Goal: Information Seeking & Learning: Find specific fact

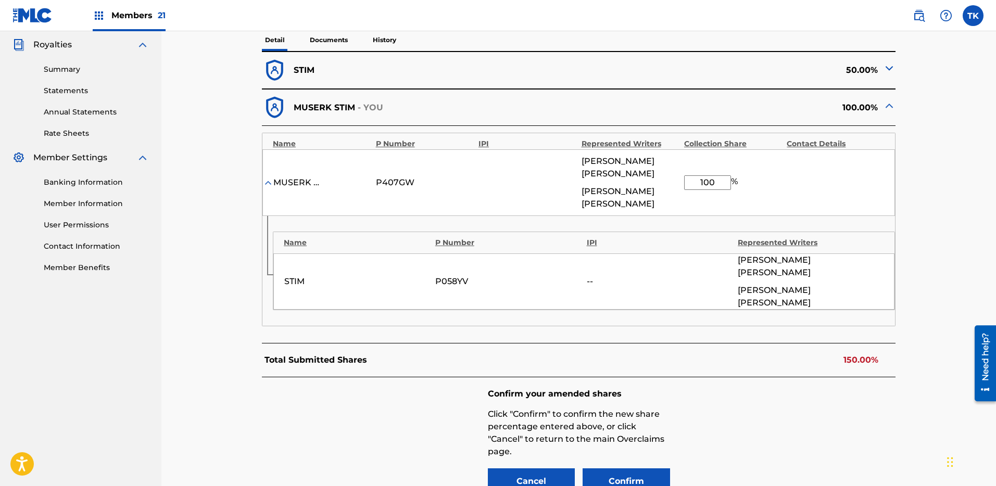
click at [139, 23] on div "Members 21" at bounding box center [129, 15] width 73 height 31
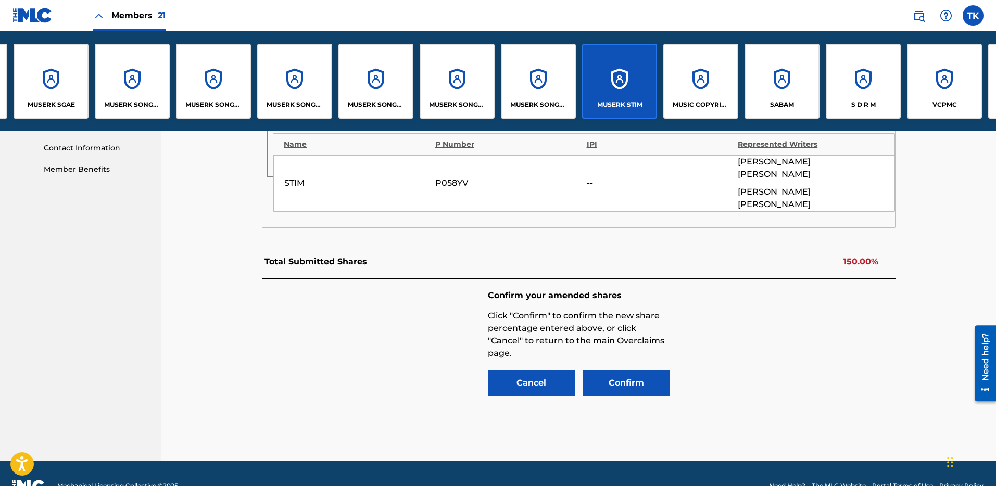
scroll to position [0, 728]
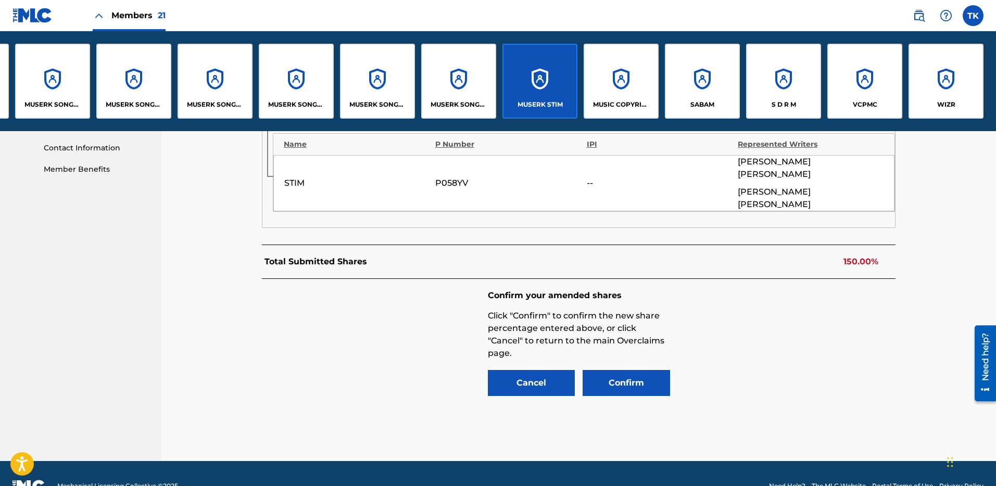
click at [730, 99] on div "SABAM" at bounding box center [702, 81] width 75 height 75
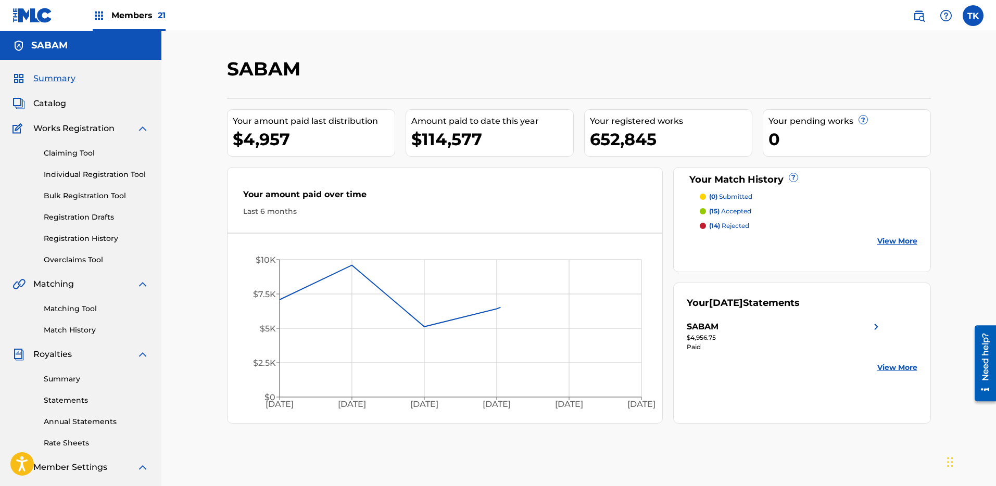
click at [62, 101] on span "Catalog" at bounding box center [49, 103] width 33 height 12
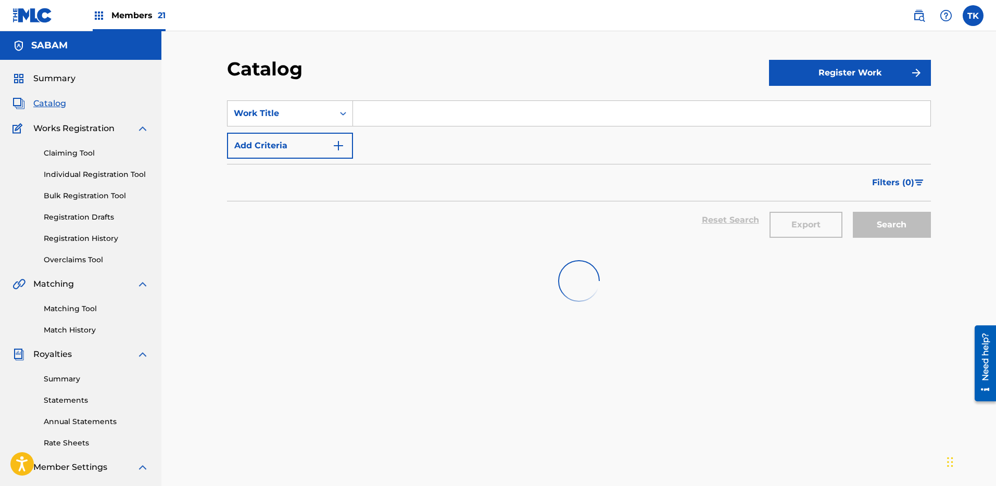
click at [65, 75] on span "Summary" at bounding box center [54, 78] width 42 height 12
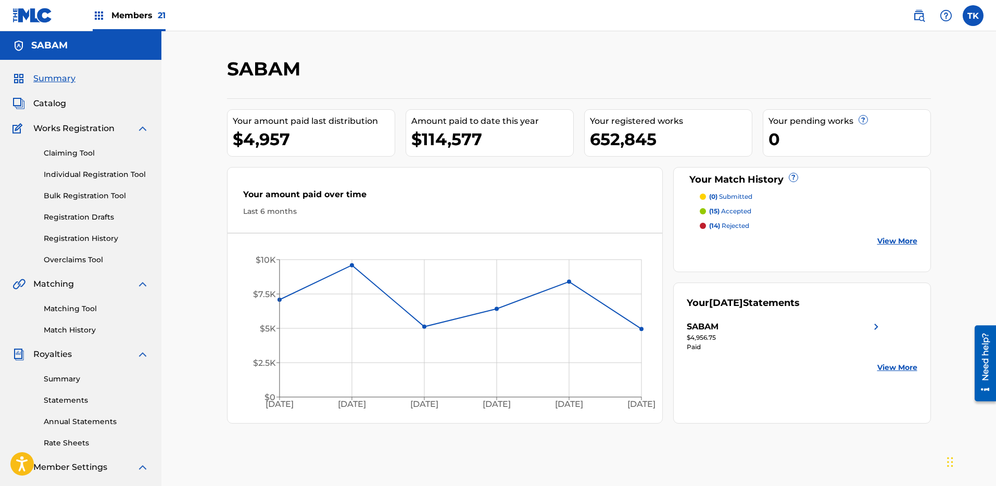
click at [55, 104] on span "Catalog" at bounding box center [49, 103] width 33 height 12
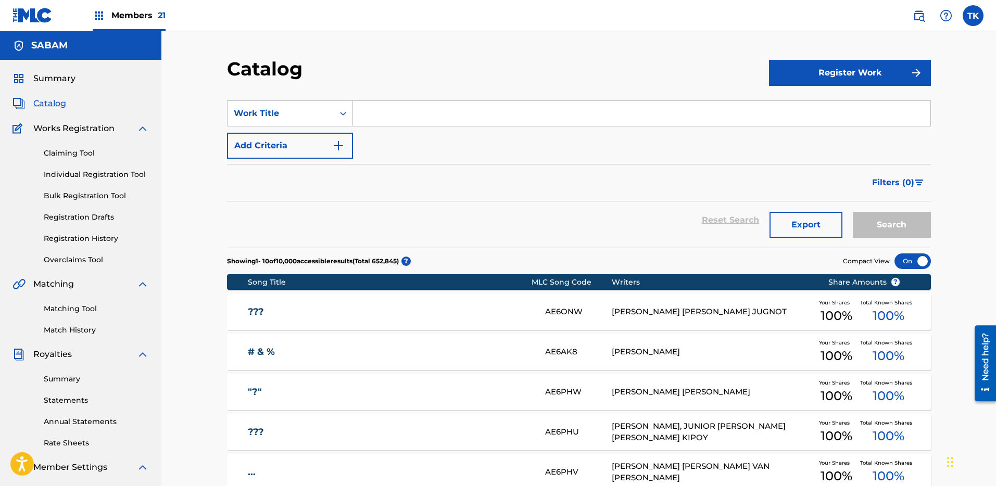
click at [806, 221] on button "Export" at bounding box center [805, 225] width 73 height 26
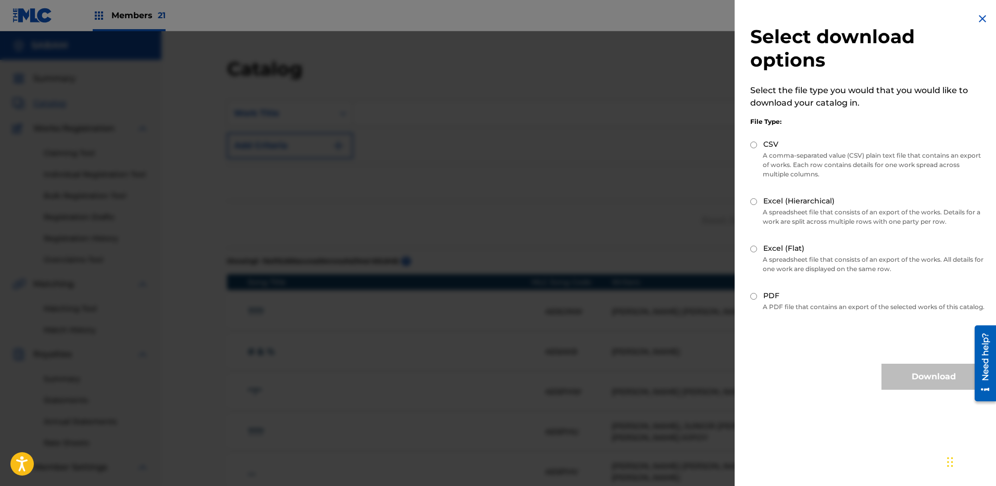
click at [595, 182] on div at bounding box center [498, 274] width 996 height 486
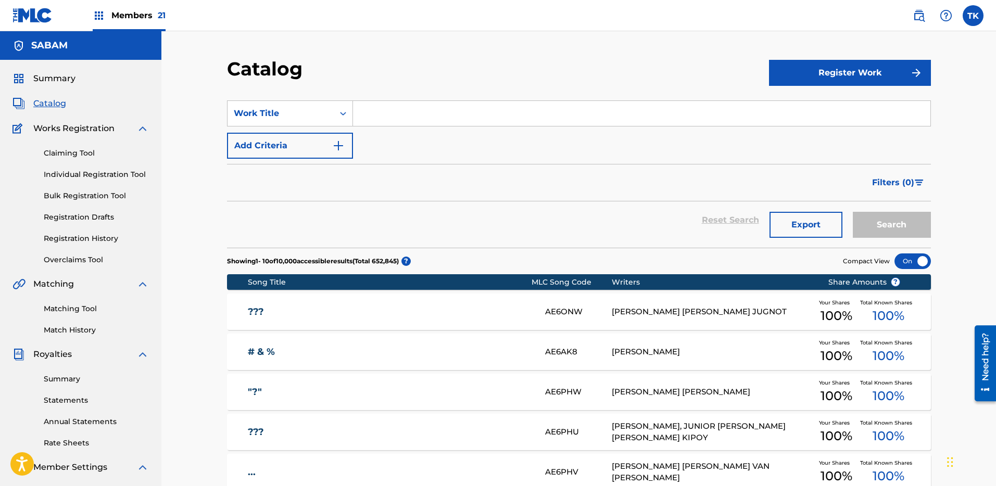
click at [812, 221] on button "Export" at bounding box center [805, 225] width 73 height 26
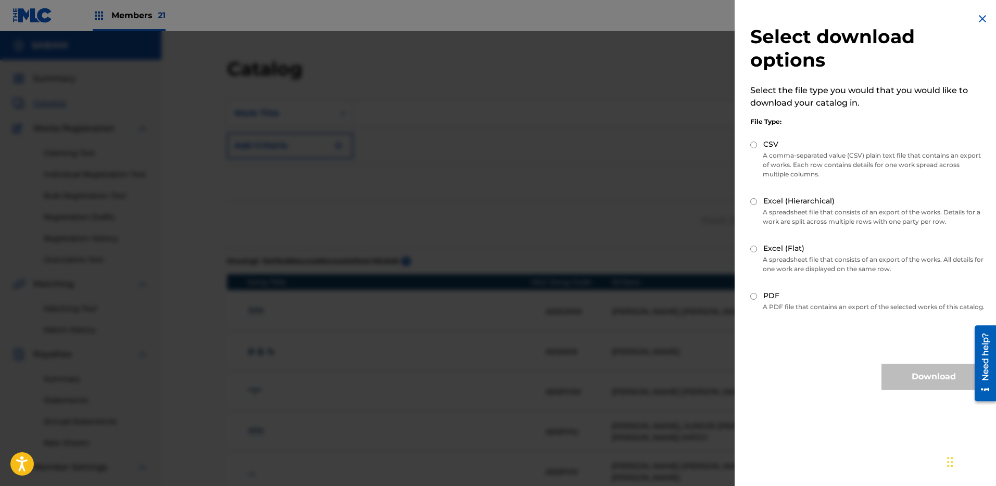
click at [754, 201] on input "Excel (Hierarchical)" at bounding box center [753, 201] width 7 height 7
radio input "true"
click at [768, 247] on label "Excel (Flat)" at bounding box center [783, 248] width 41 height 11
click at [757, 247] on input "Excel (Flat)" at bounding box center [753, 249] width 7 height 7
radio input "true"
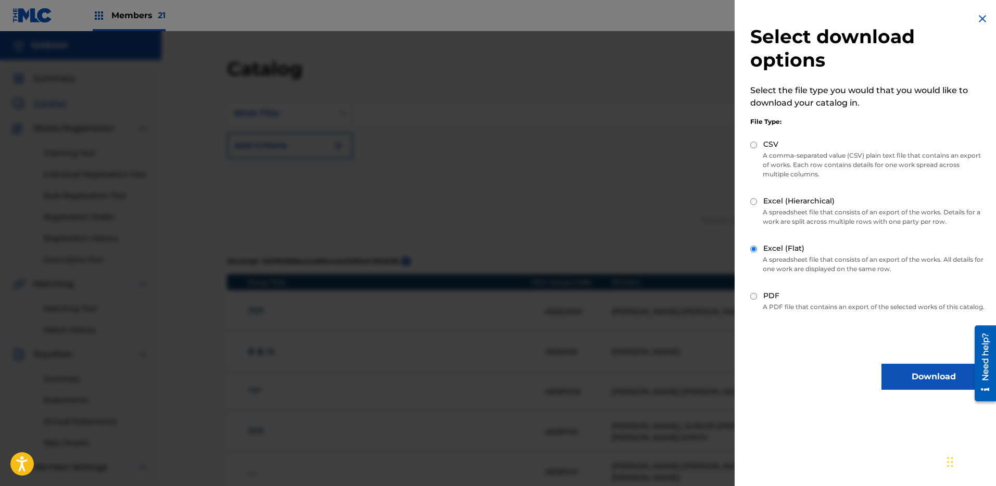
click at [901, 383] on button "Download" at bounding box center [933, 377] width 104 height 26
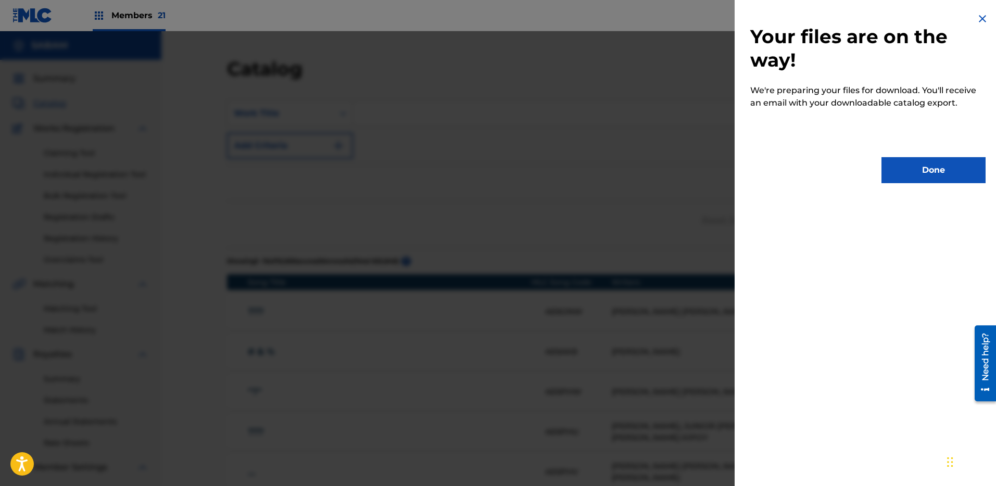
click at [913, 158] on button "Done" at bounding box center [933, 170] width 104 height 26
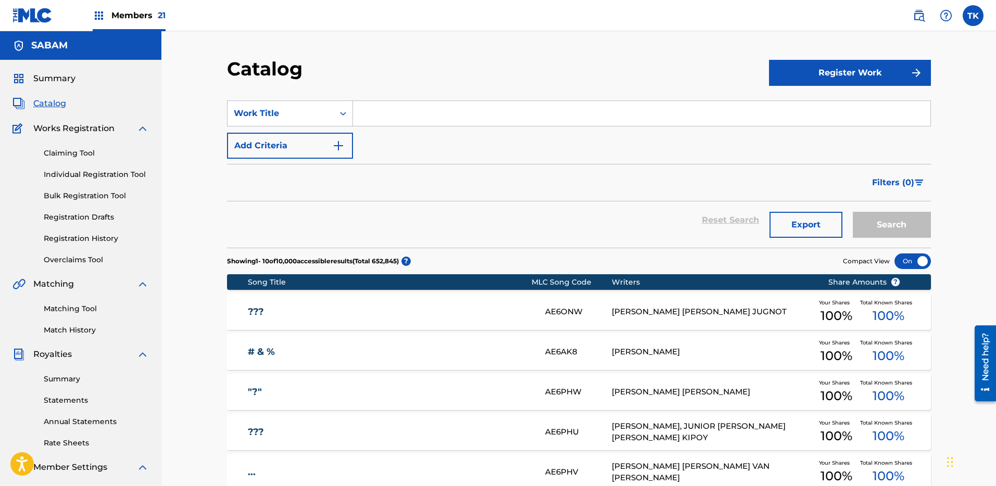
drag, startPoint x: 399, startPoint y: 117, endPoint x: 386, endPoint y: 116, distance: 13.6
click at [400, 117] on input "Search Form" at bounding box center [641, 113] width 577 height 25
paste input "Y0766K"
type input "Y0766K"
click at [303, 109] on div "Work Title" at bounding box center [281, 113] width 94 height 12
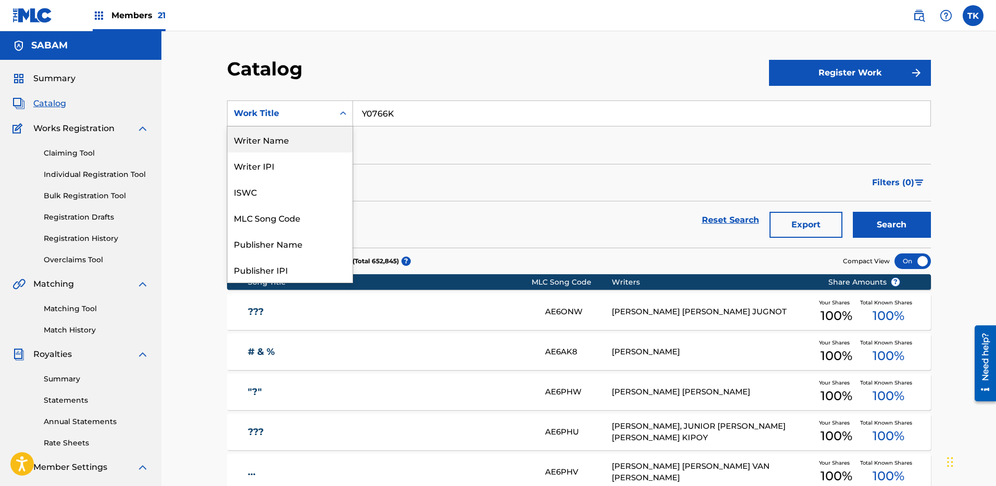
click at [904, 12] on div "TK TK [PERSON_NAME]-Lindsey [EMAIL_ADDRESS][DOMAIN_NAME] Notification Preferenc…" at bounding box center [942, 15] width 81 height 21
click at [927, 15] on link at bounding box center [918, 15] width 21 height 21
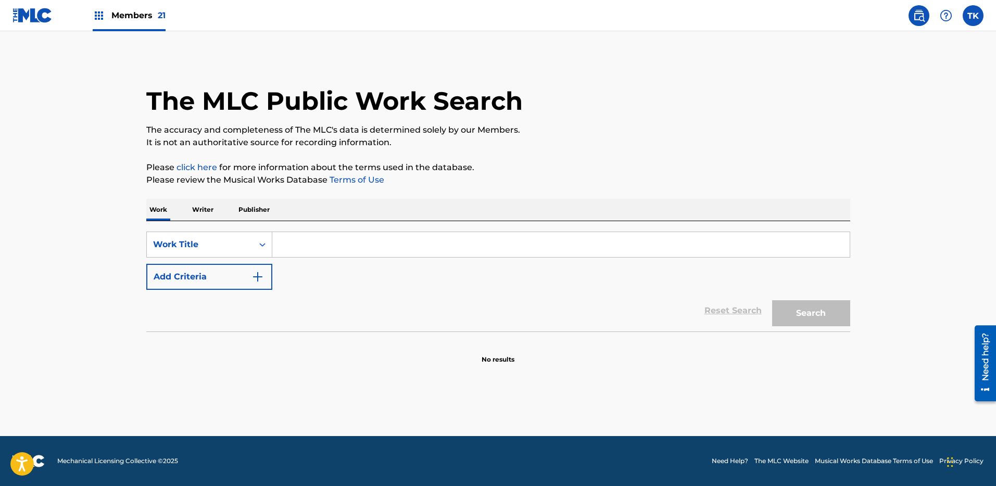
click at [228, 230] on div "SearchWithCriteria2da61a7d-bd5a-4c5d-b79e-86ddcf8d671e Work Title Add Criteria …" at bounding box center [498, 276] width 704 height 110
click at [232, 258] on div "SearchWithCriteria2da61a7d-bd5a-4c5d-b79e-86ddcf8d671e Work Title Add Criteria" at bounding box center [498, 261] width 704 height 58
click at [238, 249] on div "Work Title" at bounding box center [200, 244] width 94 height 12
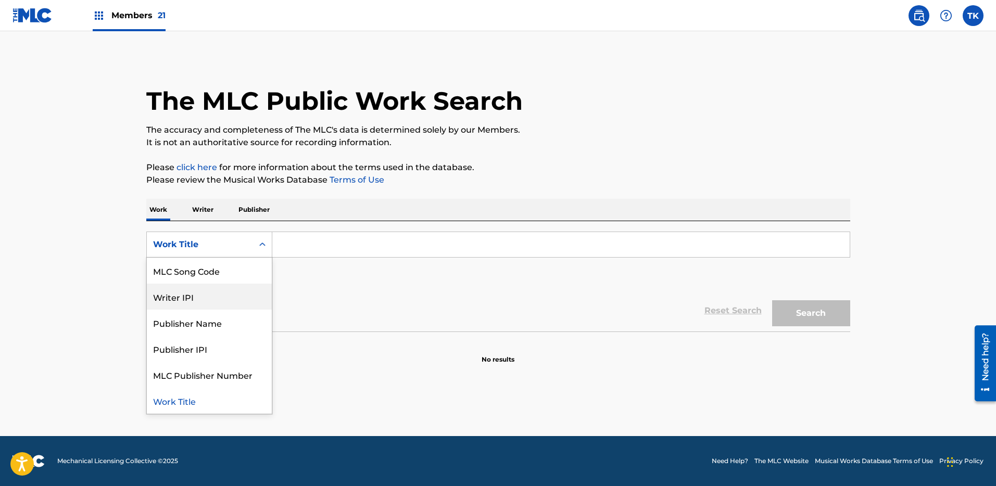
scroll to position [39, 0]
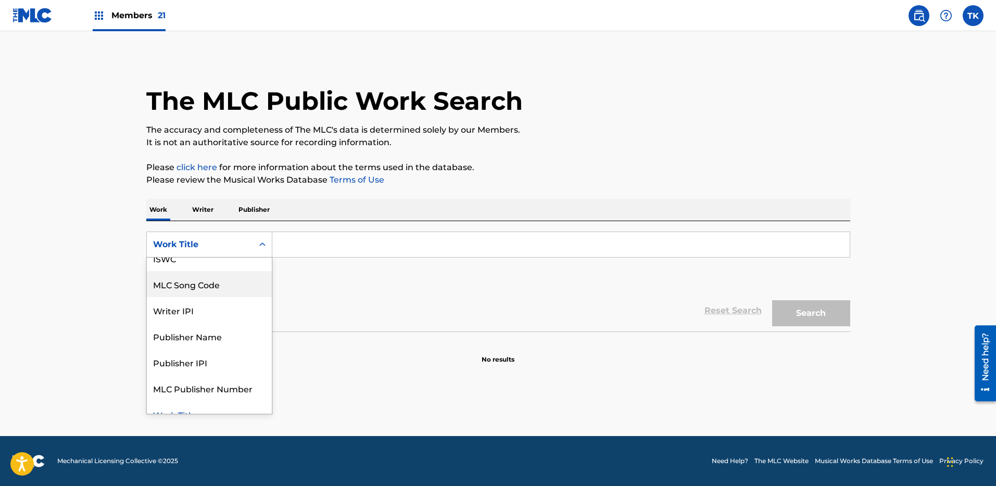
click at [223, 287] on div "MLC Song Code" at bounding box center [209, 284] width 125 height 26
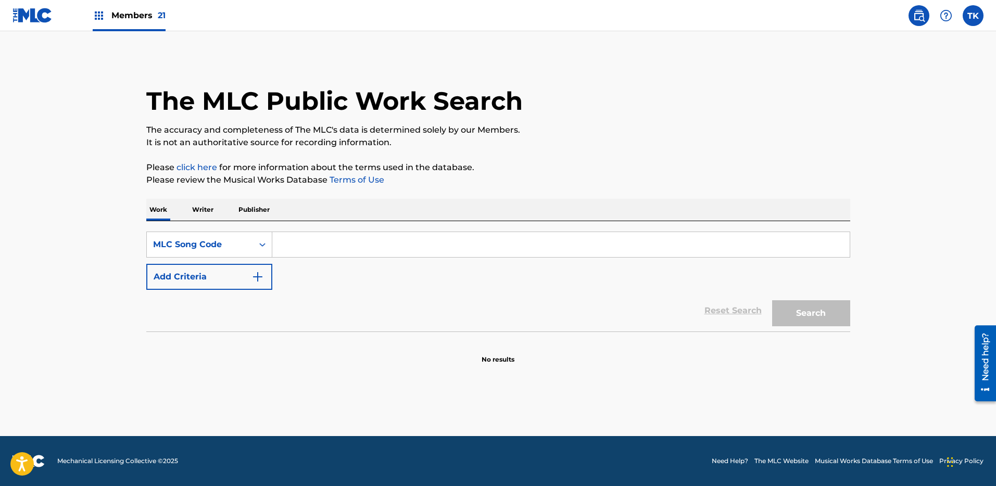
click at [421, 240] on input "Search Form" at bounding box center [560, 244] width 577 height 25
paste input "Y0766K"
type input "Y0766K"
click at [793, 330] on div "Search" at bounding box center [808, 311] width 83 height 42
click at [799, 318] on button "Search" at bounding box center [811, 313] width 78 height 26
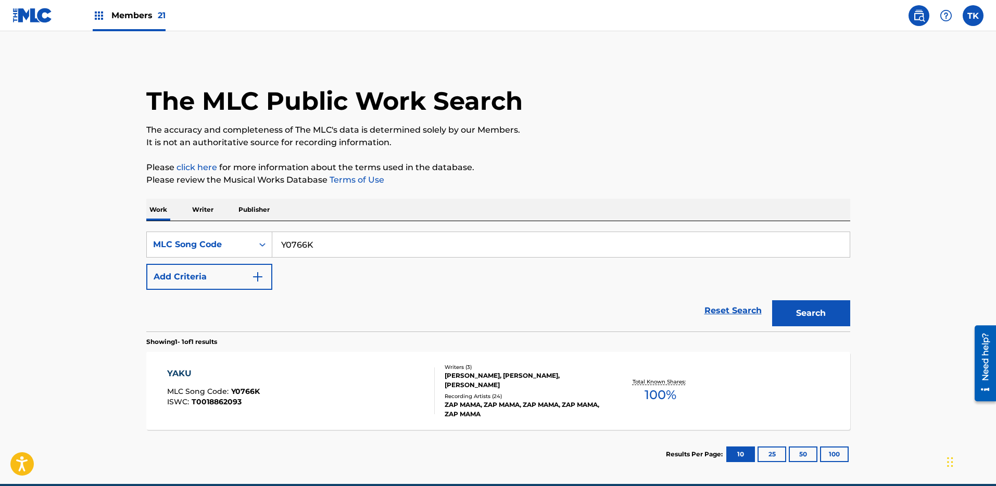
click at [416, 371] on div "YAKU MLC Song Code : Y0766K ISWC : T0018862093" at bounding box center [300, 390] width 267 height 47
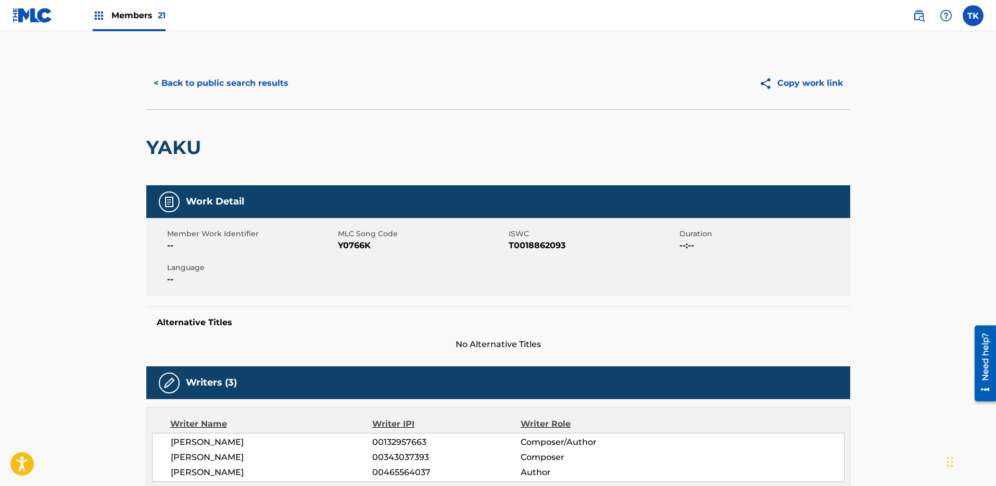
click at [177, 83] on button "< Back to public search results" at bounding box center [220, 83] width 149 height 26
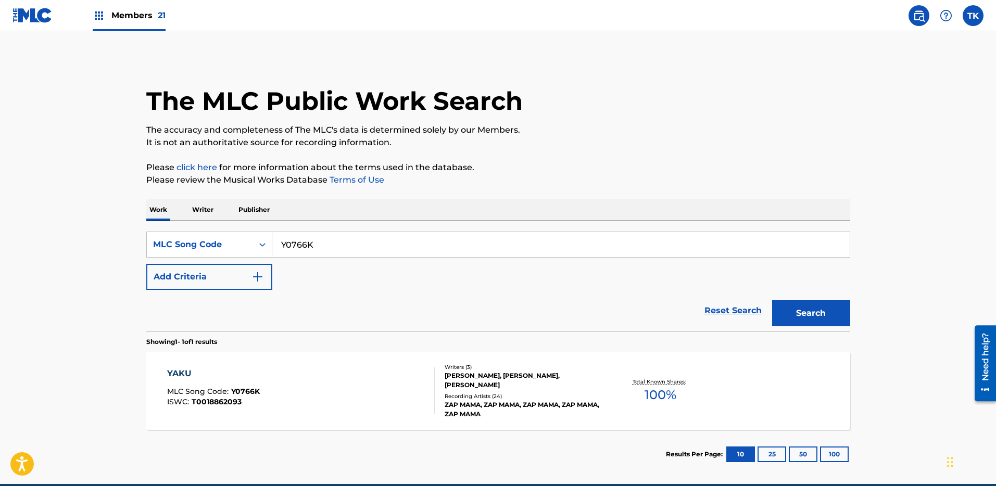
click at [107, 10] on div "Members 21" at bounding box center [129, 15] width 73 height 31
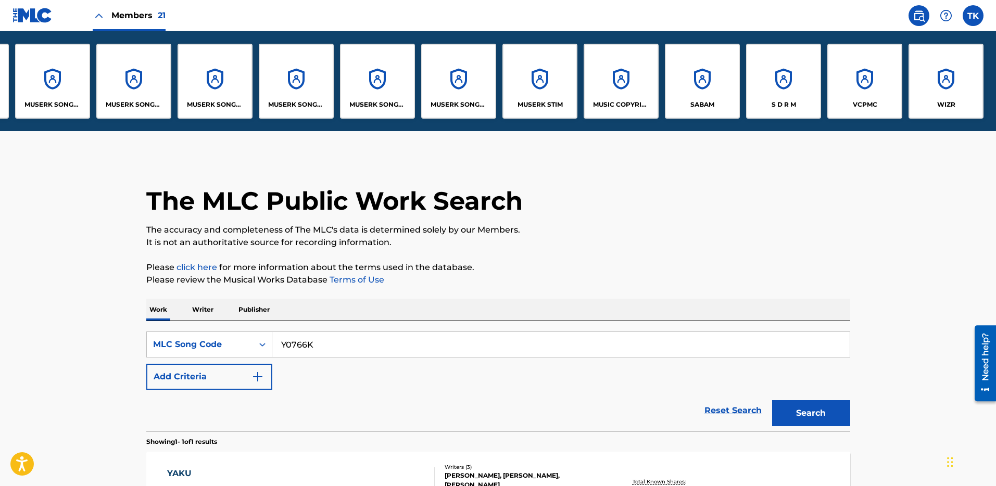
scroll to position [0, 675]
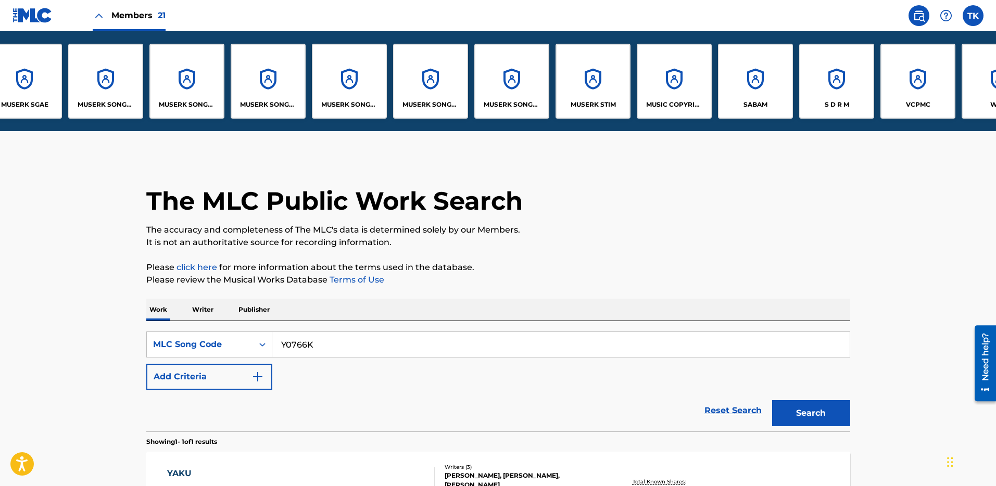
click at [738, 87] on div "SABAM" at bounding box center [755, 81] width 75 height 75
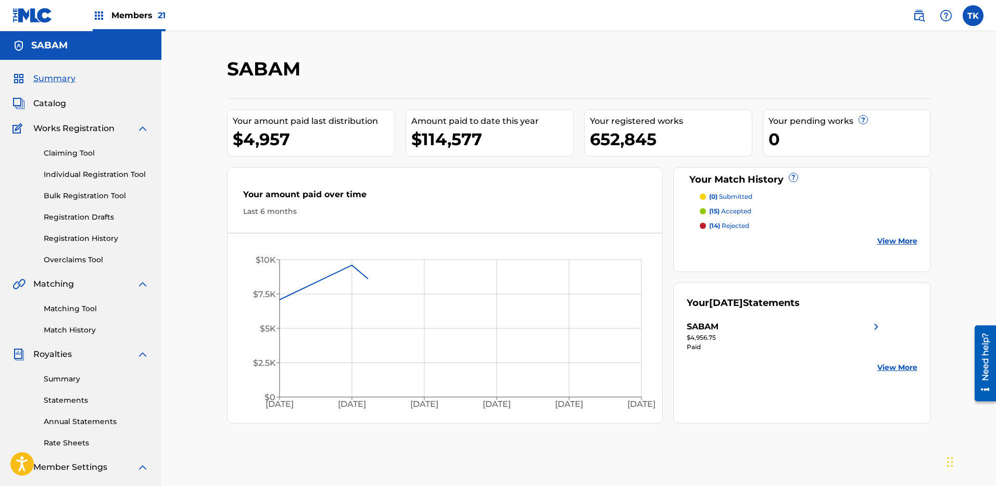
click at [71, 103] on div "Catalog" at bounding box center [80, 103] width 136 height 12
drag, startPoint x: 57, startPoint y: 101, endPoint x: 221, endPoint y: 104, distance: 163.4
click at [57, 101] on span "Catalog" at bounding box center [49, 103] width 33 height 12
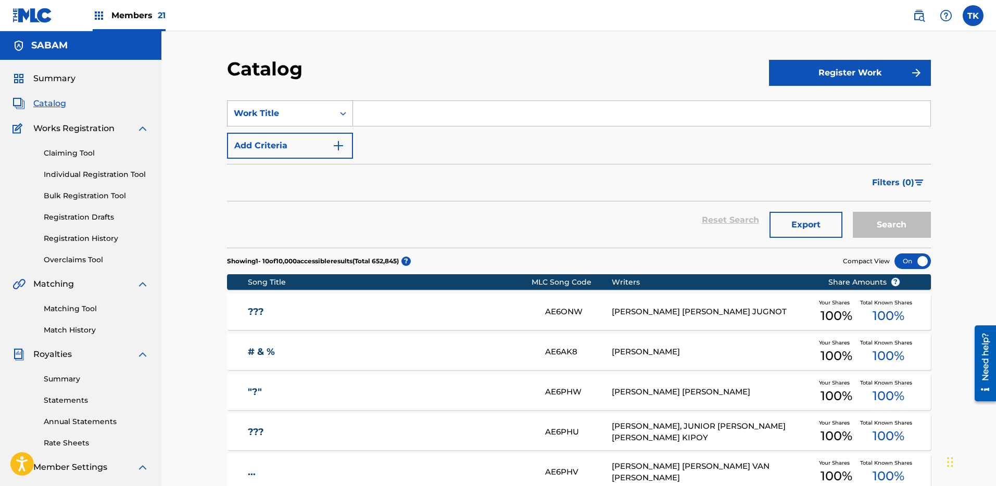
click at [332, 113] on div "Work Title" at bounding box center [280, 114] width 106 height 20
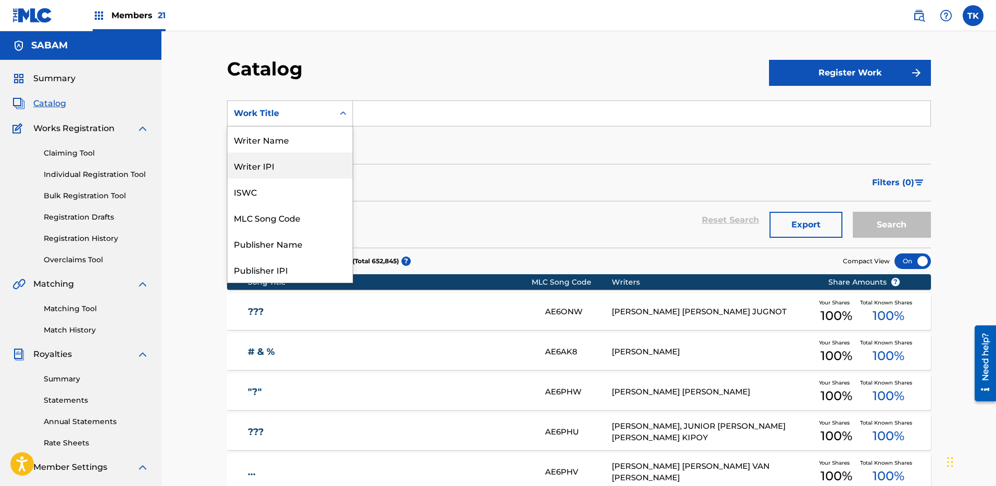
scroll to position [6, 0]
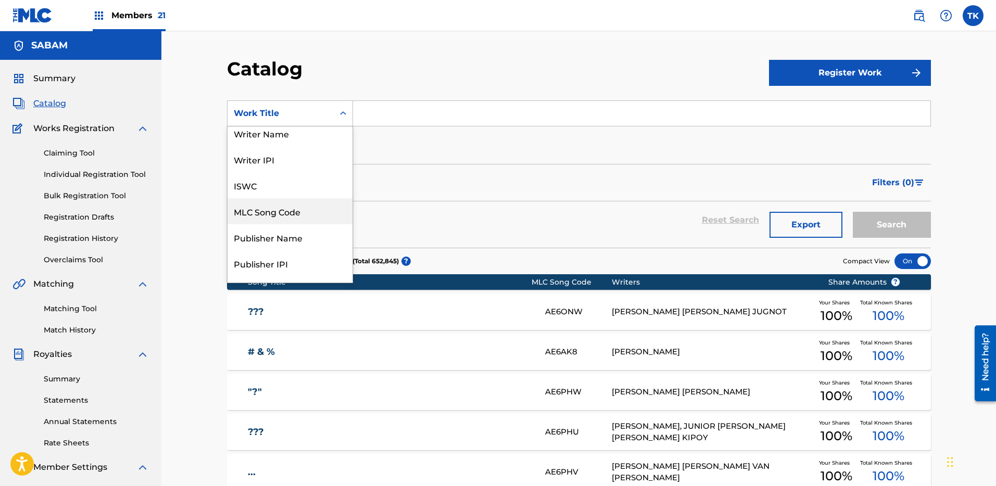
click at [296, 208] on div "MLC Song Code" at bounding box center [289, 211] width 125 height 26
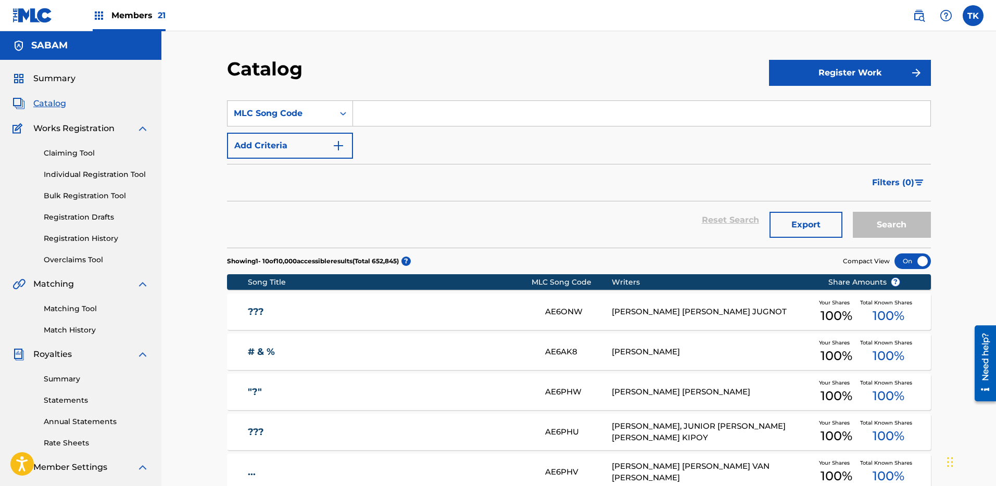
click at [405, 117] on input "Search Form" at bounding box center [641, 113] width 577 height 25
type input "Y0766K"
click at [852, 212] on button "Search" at bounding box center [891, 225] width 78 height 26
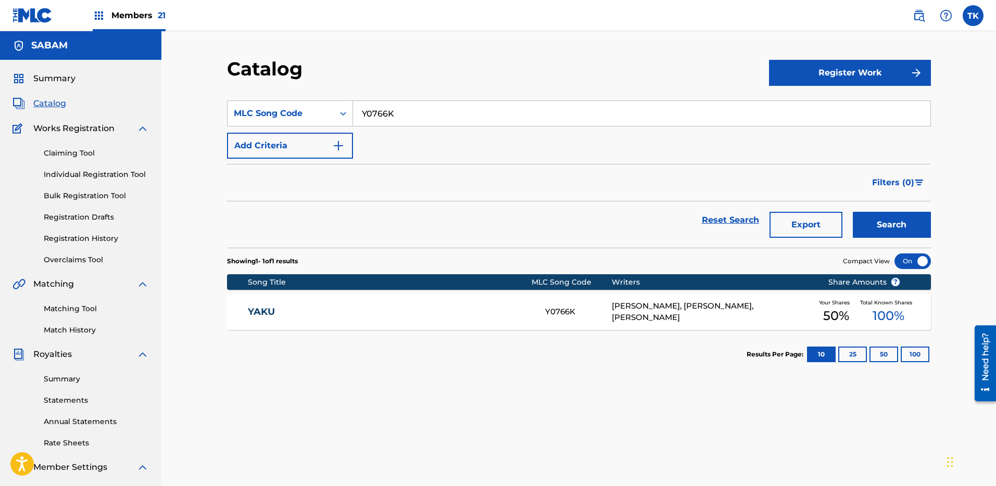
click at [666, 305] on div "[PERSON_NAME], [PERSON_NAME], [PERSON_NAME]" at bounding box center [711, 311] width 200 height 23
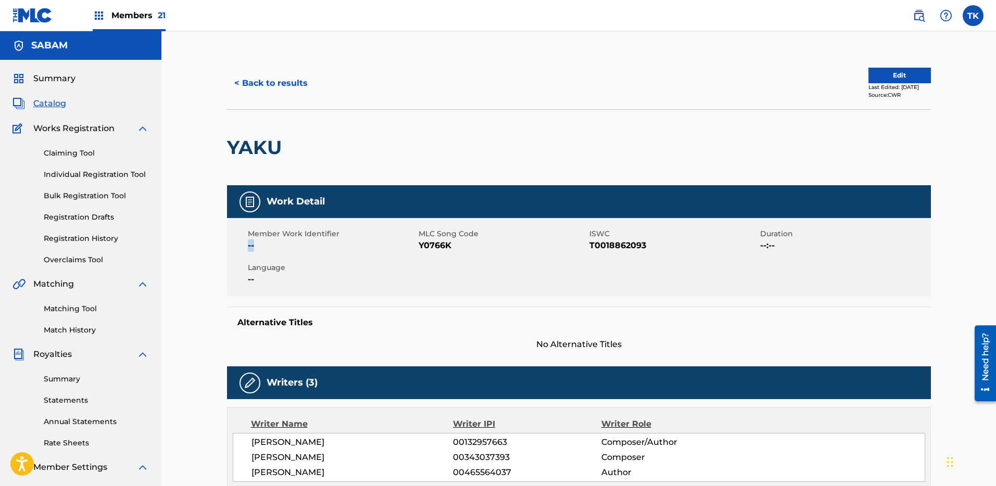
drag, startPoint x: 292, startPoint y: 248, endPoint x: 233, endPoint y: 256, distance: 59.8
click at [623, 249] on span "T0018862093" at bounding box center [673, 245] width 168 height 12
copy span "T0018862093"
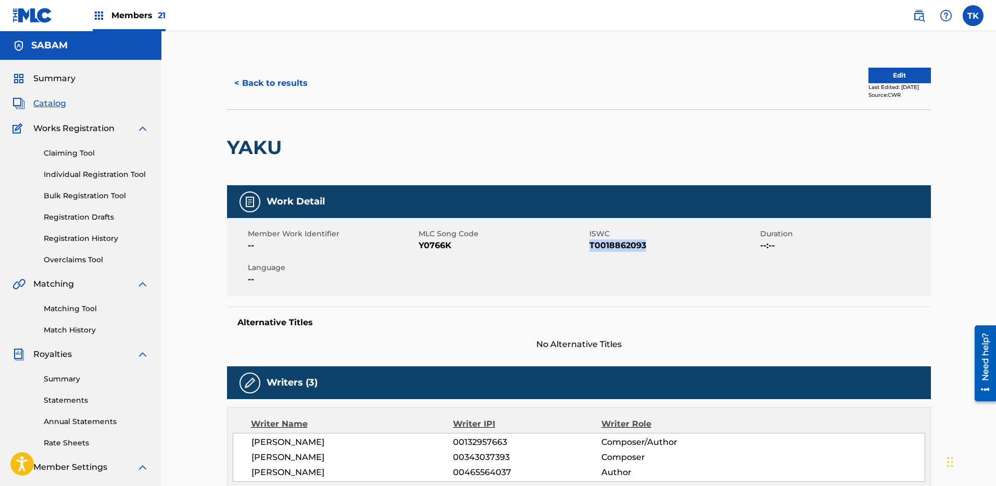
click at [252, 88] on button "< Back to results" at bounding box center [271, 83] width 88 height 26
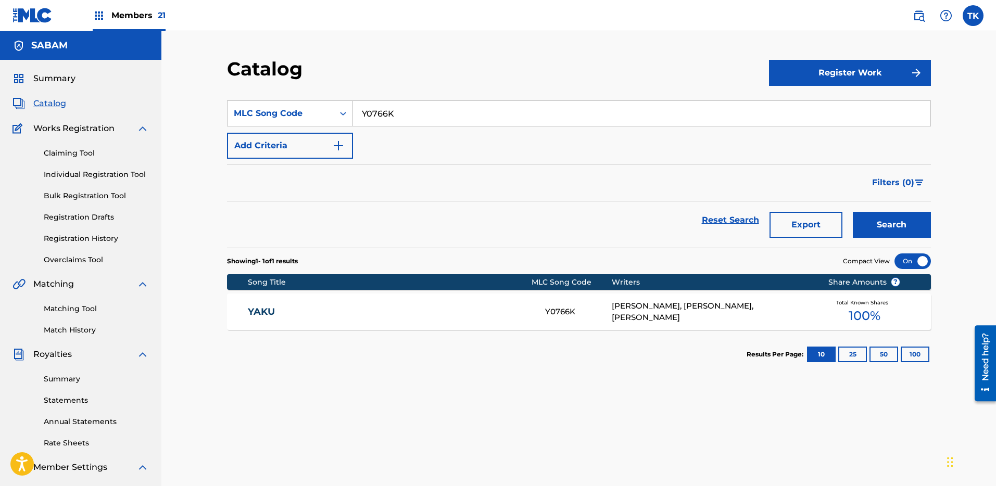
click at [385, 113] on input "Y0766K" at bounding box center [641, 113] width 577 height 25
paste input "BE4RIX"
click at [870, 229] on button "Search" at bounding box center [891, 225] width 78 height 26
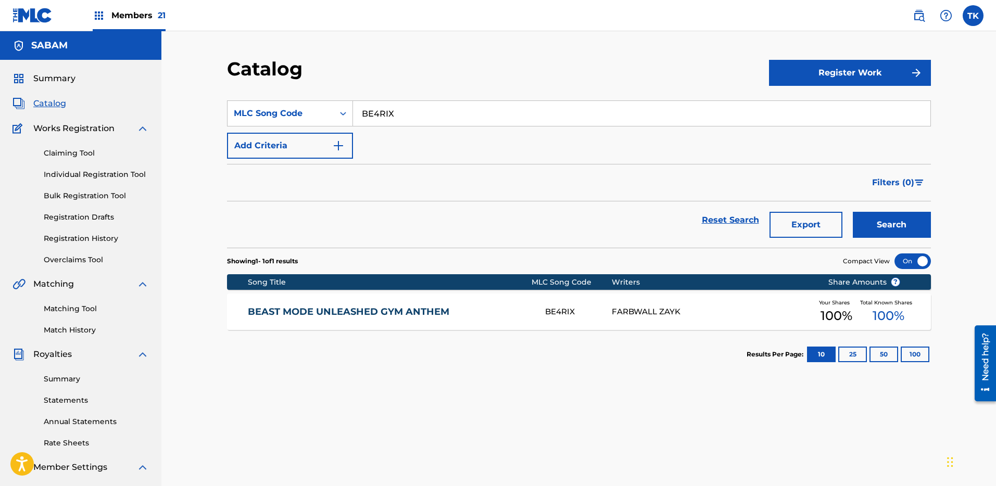
click at [428, 119] on input "BE4RIX" at bounding box center [641, 113] width 577 height 25
click at [442, 116] on input "BE4RIX" at bounding box center [641, 113] width 577 height 25
paste input "J30"
type input "BE4J30"
click at [878, 221] on button "Search" at bounding box center [891, 225] width 78 height 26
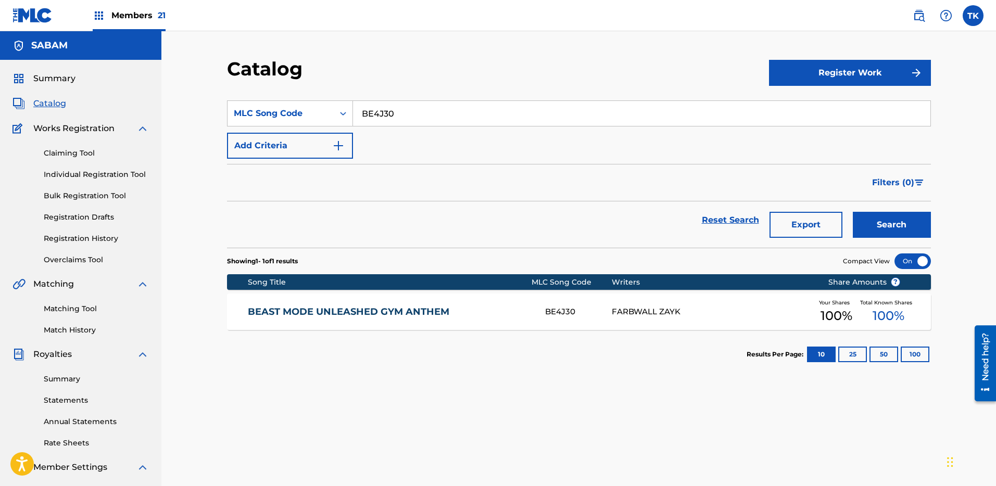
click at [615, 311] on div "FARBWALL ZAYK" at bounding box center [711, 312] width 200 height 12
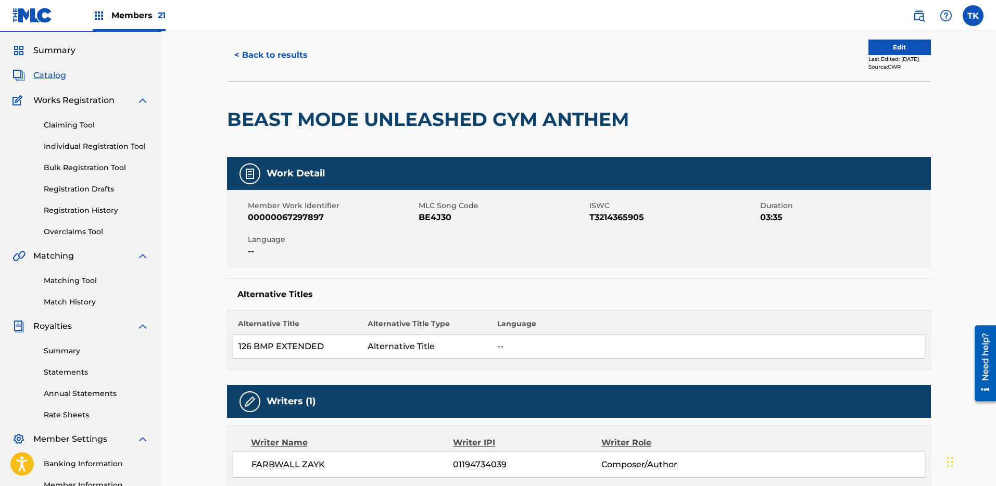
scroll to position [21, 0]
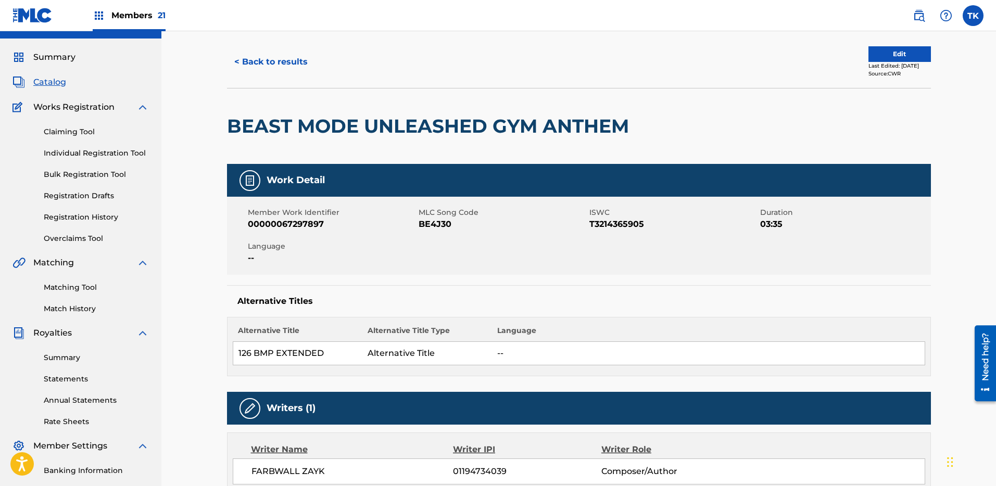
click at [269, 61] on button "< Back to results" at bounding box center [271, 62] width 88 height 26
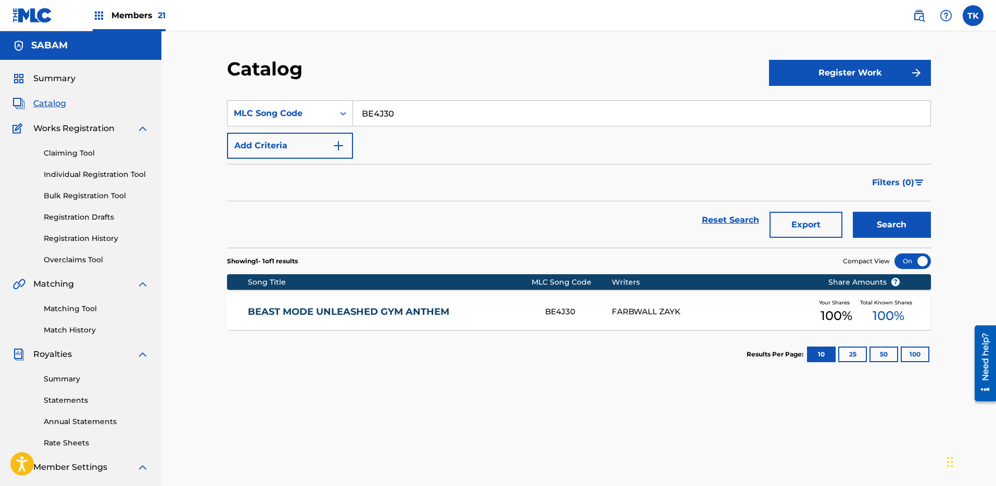
click at [459, 119] on input "BE4J30" at bounding box center [641, 113] width 577 height 25
paste input "[PERSON_NAME]"
type input "BE4JWU"
click at [896, 221] on button "Search" at bounding box center [891, 225] width 78 height 26
click at [477, 314] on link "BEAST MODE UNLEASHED GYM ANTHEM" at bounding box center [389, 312] width 283 height 12
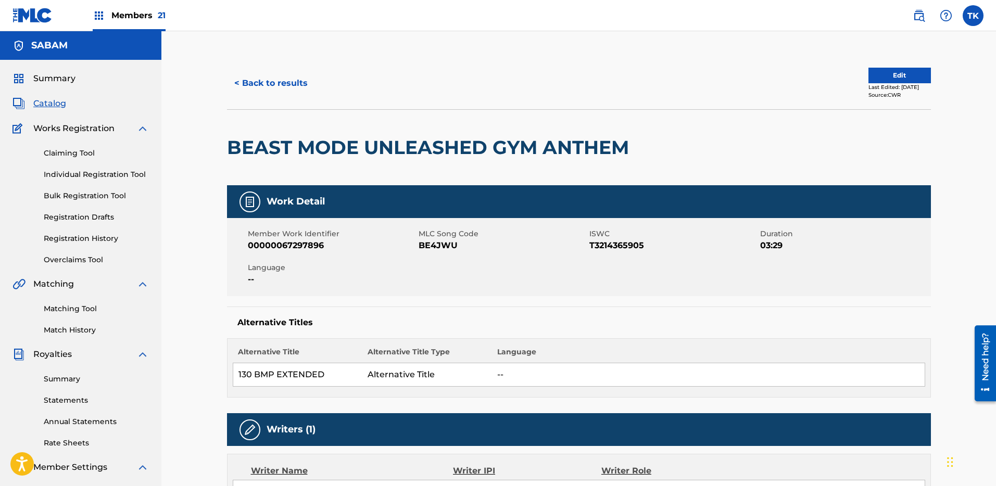
click at [259, 66] on div "< Back to results Edit Last Edited: [DATE] Source: CWR" at bounding box center [579, 83] width 704 height 52
click at [266, 79] on button "< Back to results" at bounding box center [271, 83] width 88 height 26
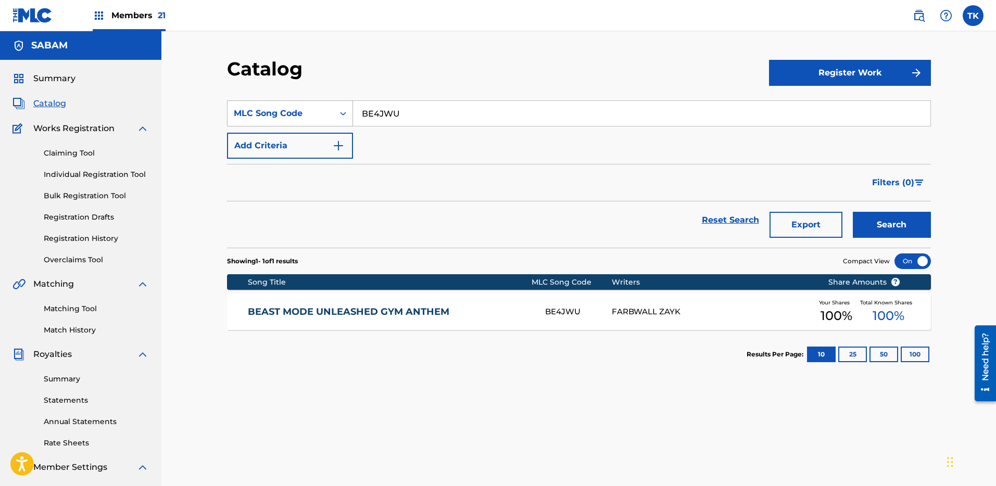
drag, startPoint x: 429, startPoint y: 112, endPoint x: 351, endPoint y: 106, distance: 78.3
click at [351, 106] on div "SearchWithCriteriace10afc7-4509-4c57-b4da-e724b203ffaa MLC Song Code BE4JWU" at bounding box center [579, 113] width 704 height 26
click at [371, 52] on div "Catalog Register Work SearchWithCriteriace10afc7-4509-4c57-b4da-e724b203ffaa ML…" at bounding box center [578, 313] width 834 height 564
